Goal: Find specific page/section: Find specific page/section

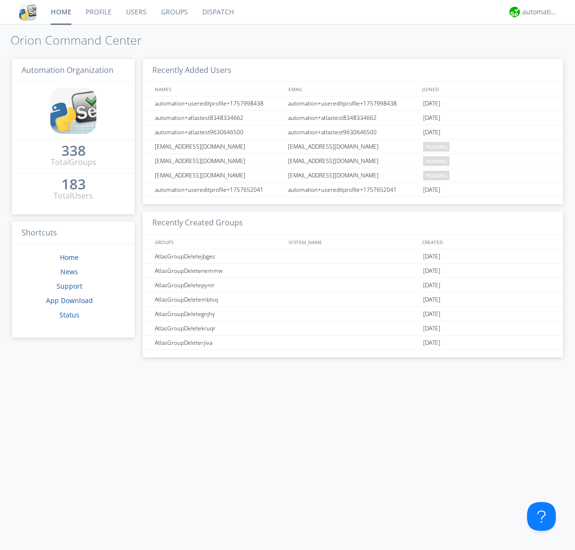
click at [217, 12] on link "Dispatch" at bounding box center [218, 12] width 46 height 24
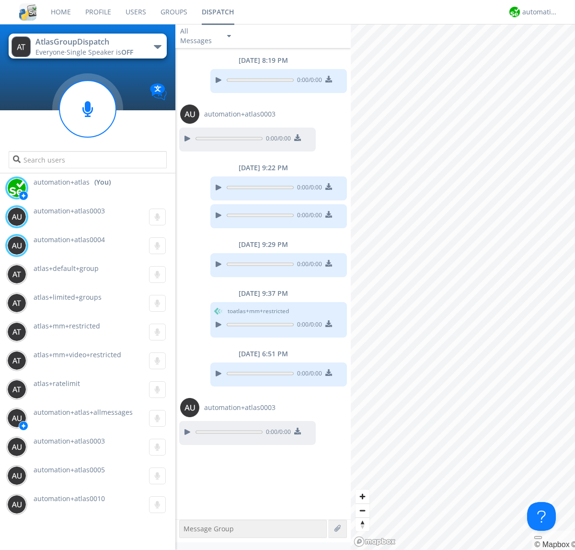
click at [157, 47] on div "button" at bounding box center [158, 47] width 8 height 4
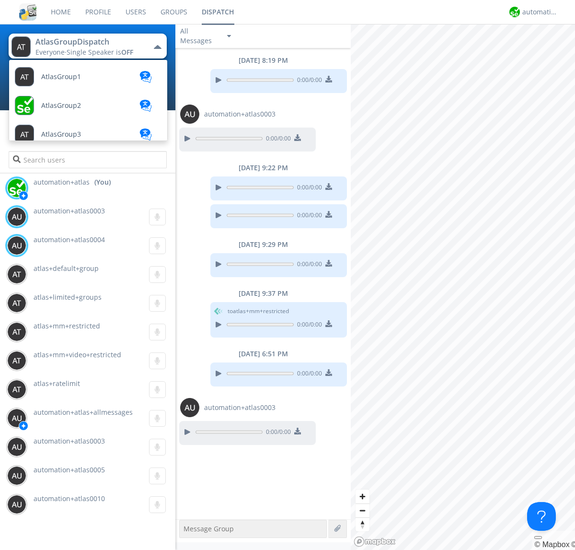
click at [74, 390] on span "AtlasGroupDispatch2" at bounding box center [75, 393] width 68 height 7
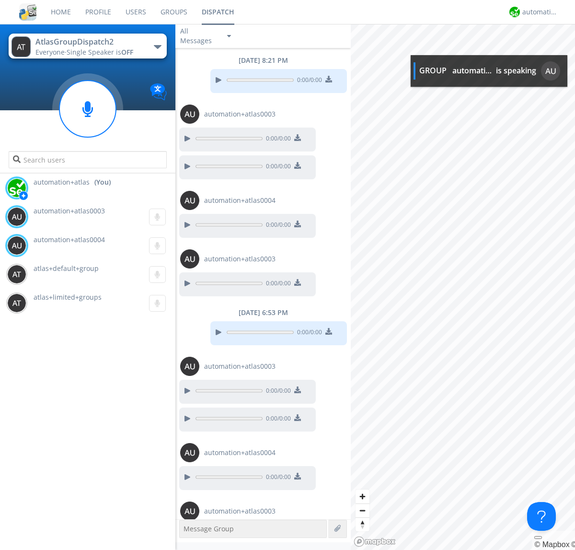
scroll to position [33, 0]
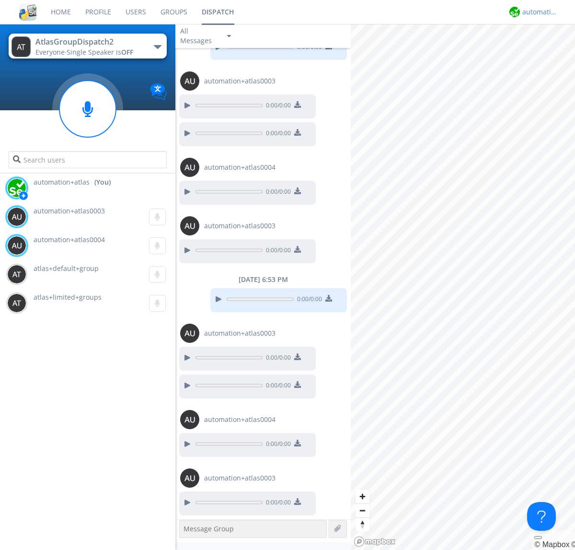
click at [538, 12] on div "automation+atlas" at bounding box center [541, 12] width 36 height 10
